Goal: Navigation & Orientation: Find specific page/section

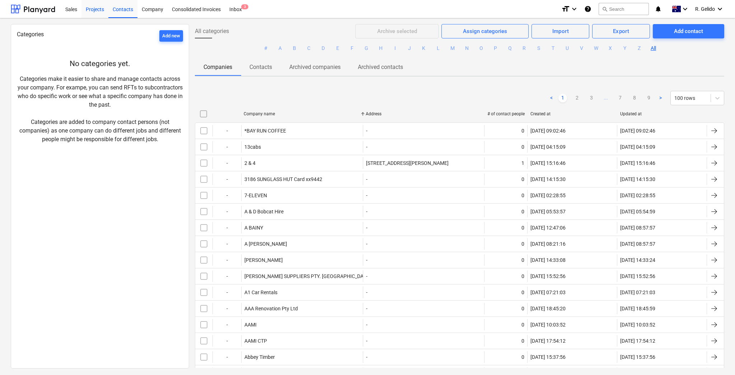
click at [86, 11] on div "Projects" at bounding box center [94, 9] width 27 height 18
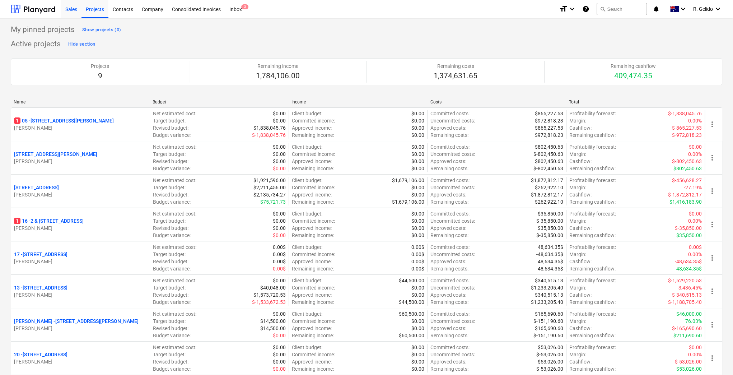
click at [69, 6] on div "Sales" at bounding box center [71, 9] width 20 height 18
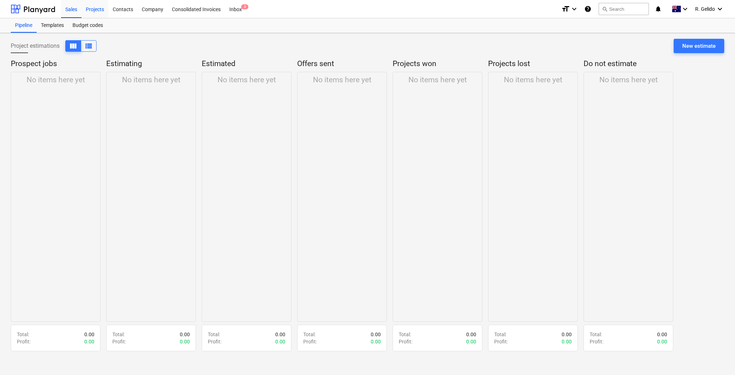
click at [93, 6] on div "Projects" at bounding box center [94, 9] width 27 height 18
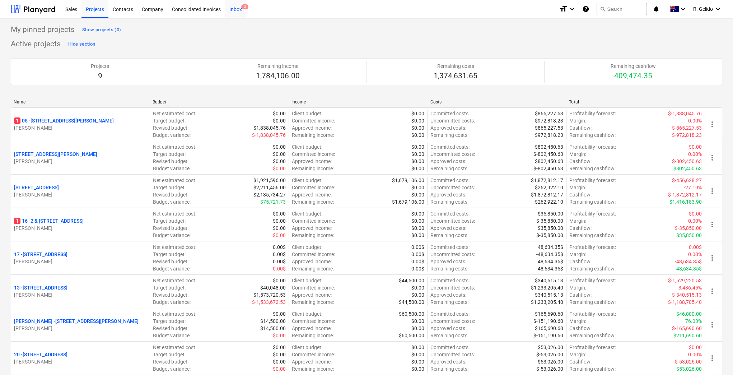
click at [243, 9] on span "3" at bounding box center [244, 6] width 7 height 5
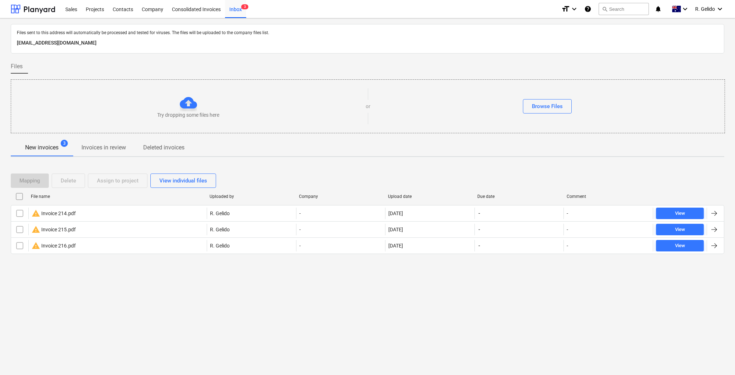
click at [145, 266] on div "Mapping Delete Assign to project View individual files File name Uploaded by Co…" at bounding box center [367, 216] width 713 height 103
click at [207, 313] on div "Files sent to this address will automatically be processed and tested for virus…" at bounding box center [367, 196] width 735 height 356
click at [293, 343] on div "Files sent to this address will automatically be processed and tested for virus…" at bounding box center [367, 196] width 735 height 356
click at [369, 302] on div "Files sent to this address will automatically be processed and tested for virus…" at bounding box center [367, 196] width 735 height 356
click at [181, 11] on div "Consolidated Invoices" at bounding box center [196, 9] width 57 height 18
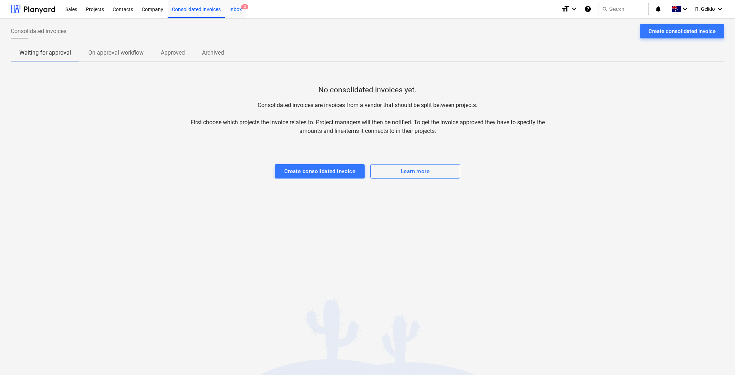
click at [232, 11] on div "Inbox 3" at bounding box center [235, 9] width 21 height 18
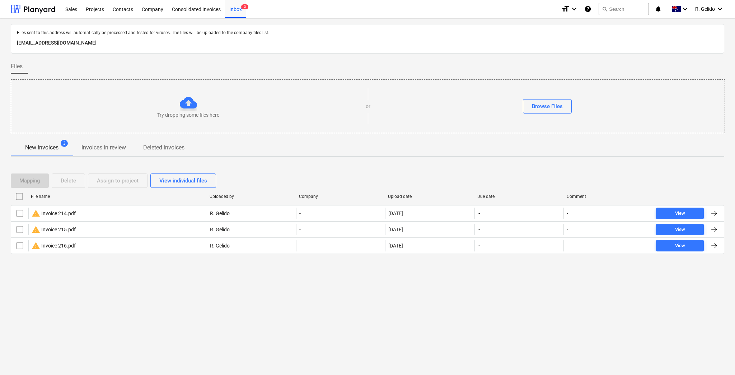
drag, startPoint x: 16, startPoint y: 42, endPoint x: 175, endPoint y: 43, distance: 158.9
click at [175, 43] on div "[EMAIL_ADDRESS][DOMAIN_NAME]" at bounding box center [367, 42] width 704 height 11
click at [246, 281] on div "Files sent to this address will automatically be processed and tested for virus…" at bounding box center [367, 196] width 735 height 356
drag, startPoint x: 14, startPoint y: 41, endPoint x: 172, endPoint y: 41, distance: 157.9
click at [172, 41] on div "Files sent to this address will automatically be processed and tested for virus…" at bounding box center [367, 38] width 713 height 29
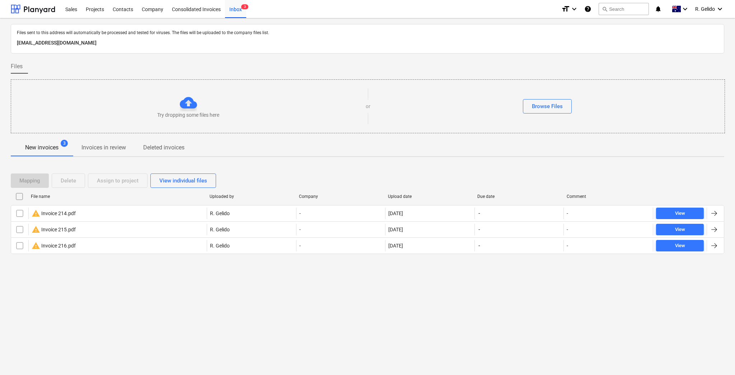
click at [437, 349] on div "Files sent to this address will automatically be processed and tested for virus…" at bounding box center [367, 196] width 735 height 356
click at [542, 321] on div "Files sent to this address will automatically be processed and tested for virus…" at bounding box center [367, 196] width 735 height 356
click at [555, 333] on div "Files sent to this address will automatically be processed and tested for virus…" at bounding box center [367, 196] width 735 height 356
